Goal: Task Accomplishment & Management: Manage account settings

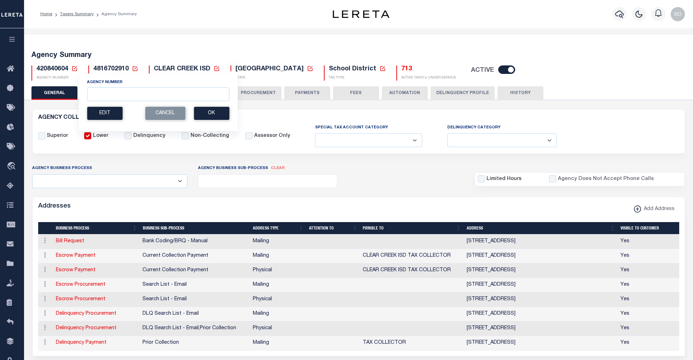
select select
click at [103, 89] on input "Agency Number" at bounding box center [158, 94] width 142 height 14
type input "390270000"
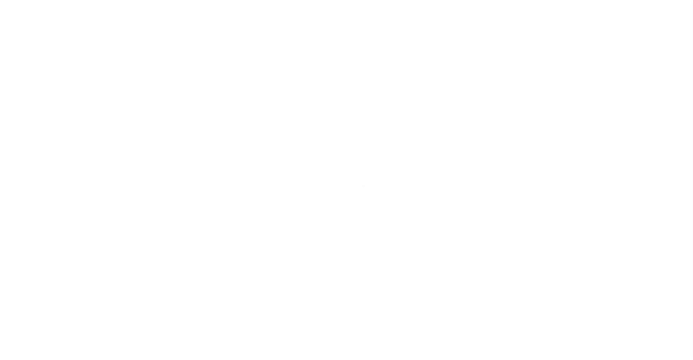
select select
checkbox input "false"
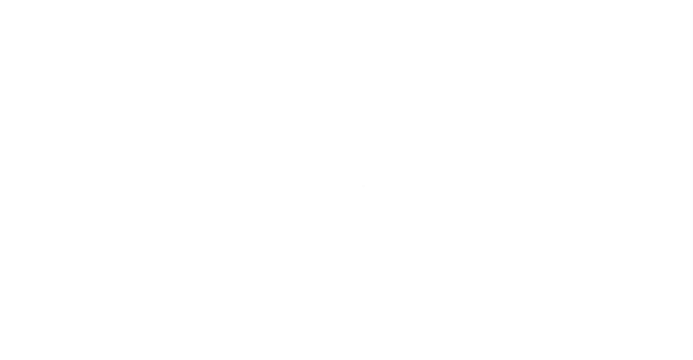
checkbox input "false"
type input "4505300000"
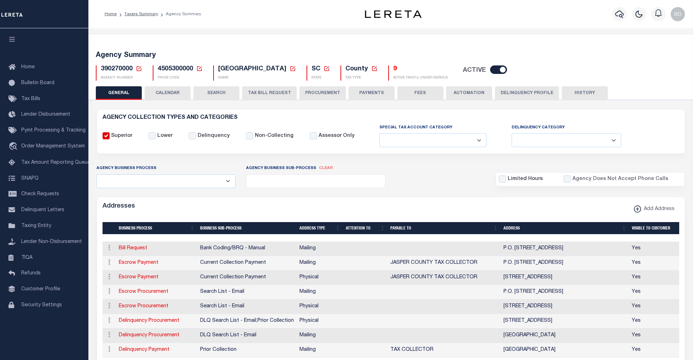
click at [267, 93] on button "TAX BILL REQUEST" at bounding box center [269, 92] width 54 height 13
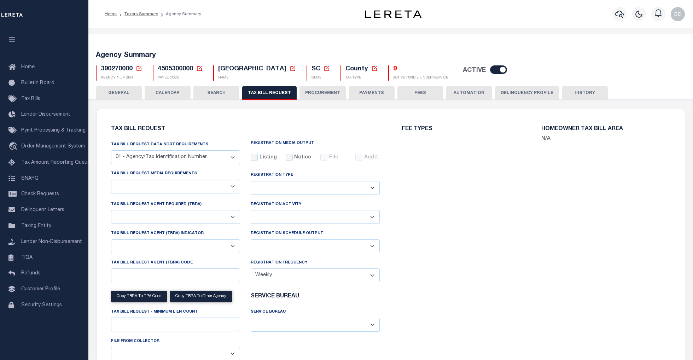
select select "27"
checkbox input "false"
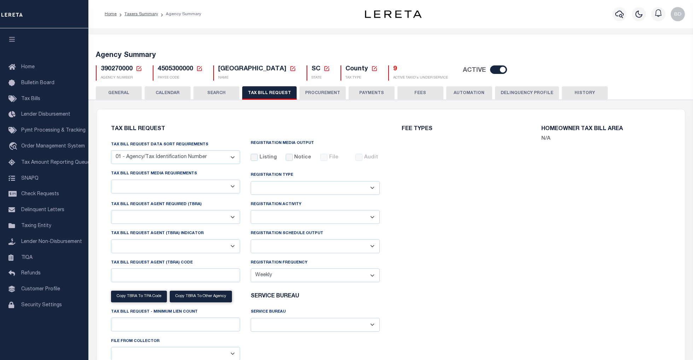
select select "22"
select select "true"
select select "13"
type input "005"
select select
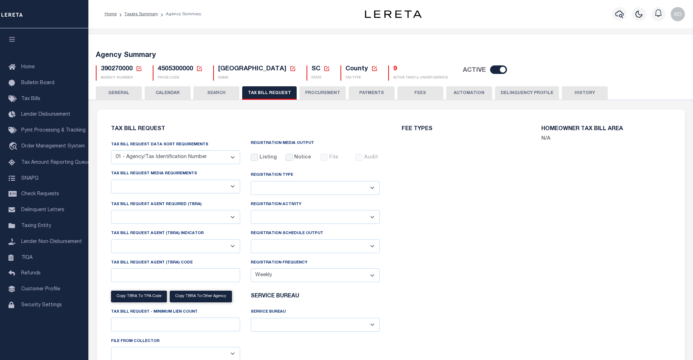
select select "7803021001"
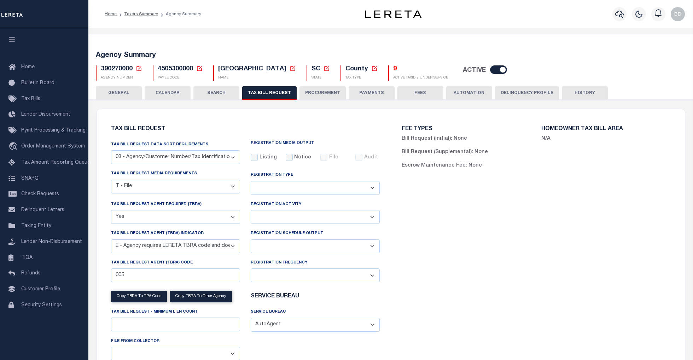
click at [374, 189] on select "Adds and Deletes Adds Only Deletes Only" at bounding box center [315, 188] width 129 height 14
click at [378, 213] on select "Installment Yearly" at bounding box center [315, 217] width 129 height 14
click at [378, 217] on select "Installment Yearly" at bounding box center [315, 217] width 129 height 14
click at [375, 243] on select "Delta File Full File" at bounding box center [315, 246] width 129 height 14
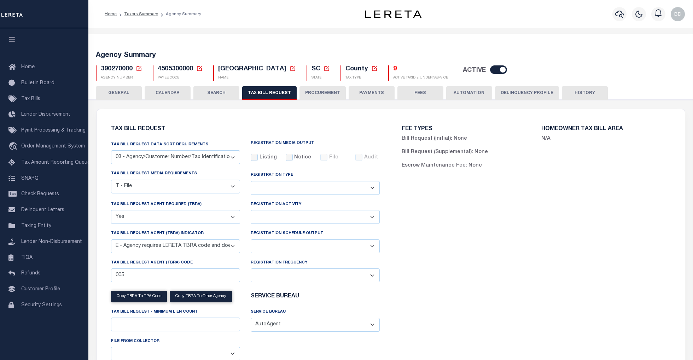
click at [374, 251] on select "Delta File Full File" at bounding box center [315, 246] width 129 height 14
select select "1"
click at [251, 241] on select "Delta File Full File" at bounding box center [315, 246] width 129 height 14
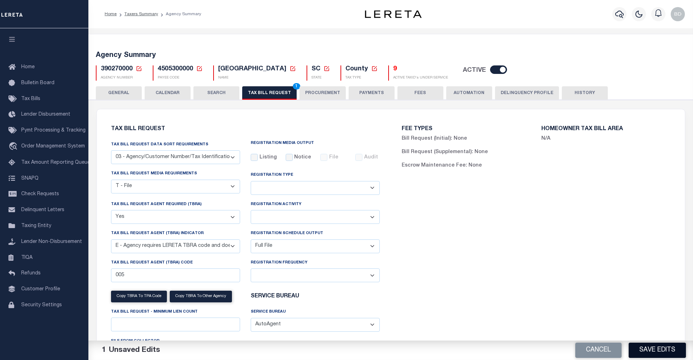
click at [652, 347] on button "Save Edits" at bounding box center [656, 349] width 57 height 15
